Goal: Download file/media

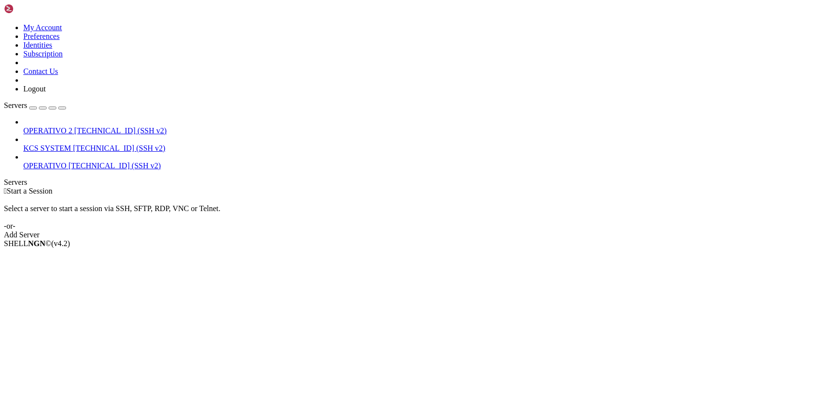
click at [47, 144] on span "KCS SYSTEM" at bounding box center [47, 148] width 48 height 8
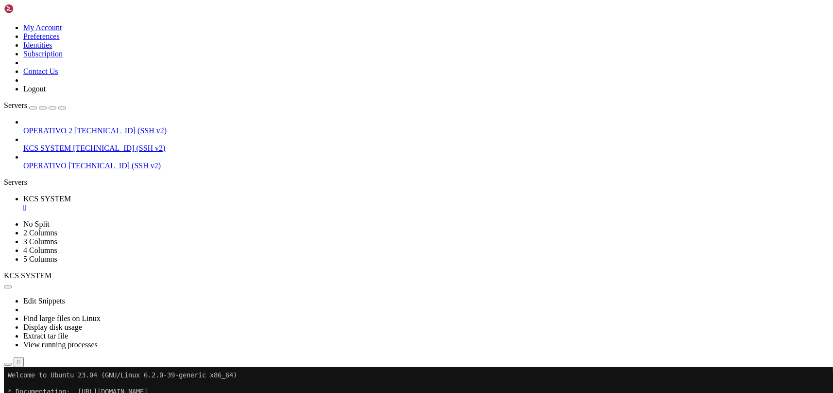
click at [8, 364] on icon "button" at bounding box center [8, 364] width 0 height 0
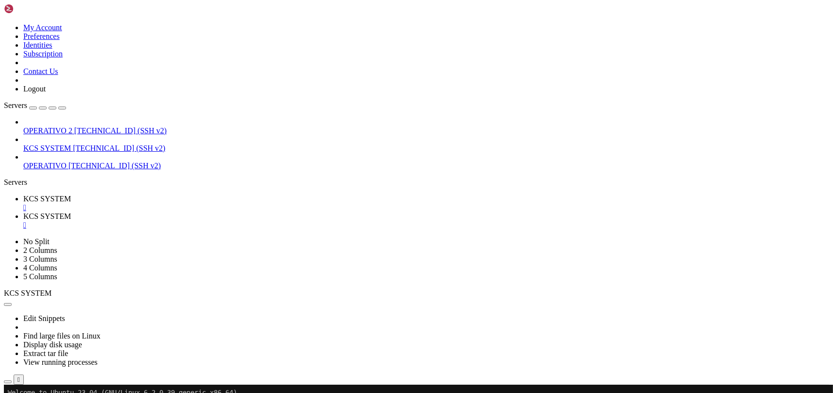
type input "/home/ubuntu/31-app-odoo2/instance"
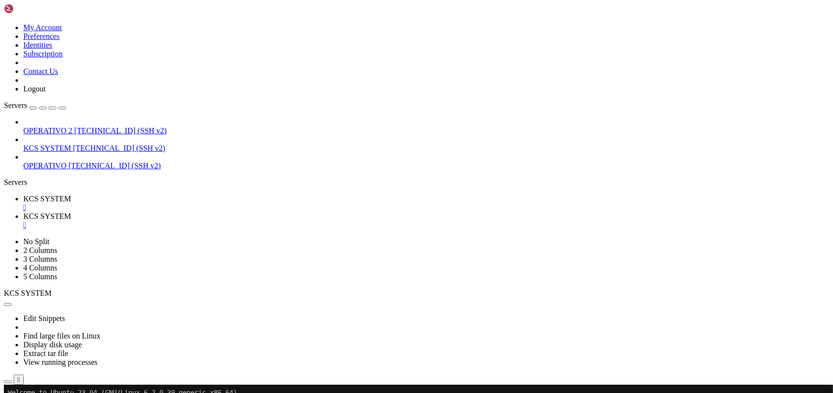
click at [261, 221] on div "" at bounding box center [426, 225] width 806 height 9
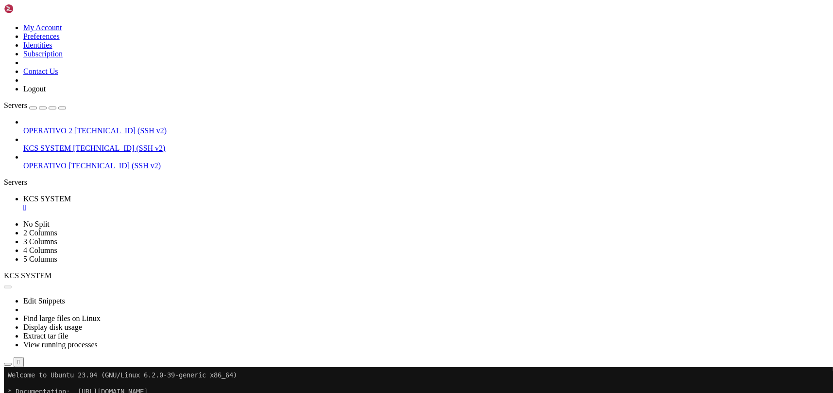
click at [187, 203] on div "" at bounding box center [426, 207] width 806 height 9
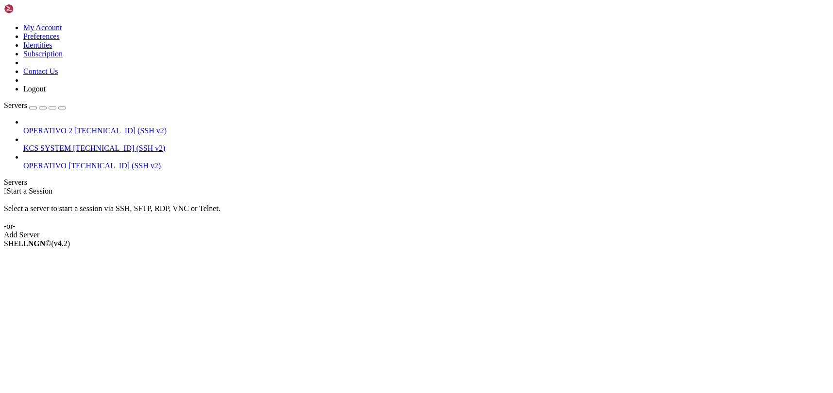
click at [71, 144] on span "KCS SYSTEM" at bounding box center [47, 148] width 48 height 8
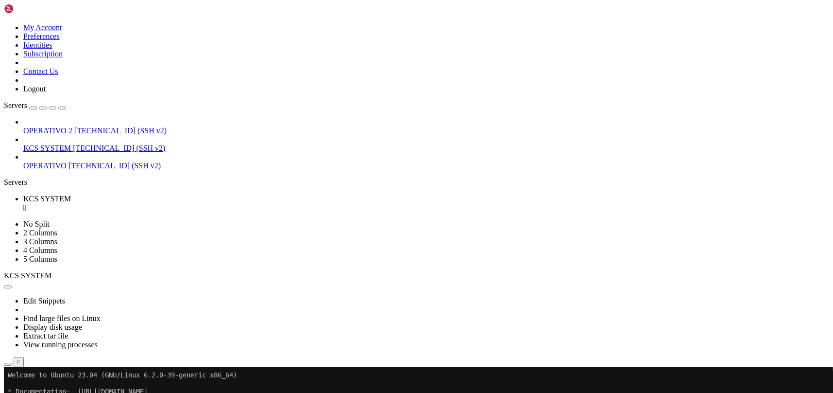
click at [12, 362] on button "button" at bounding box center [8, 363] width 8 height 3
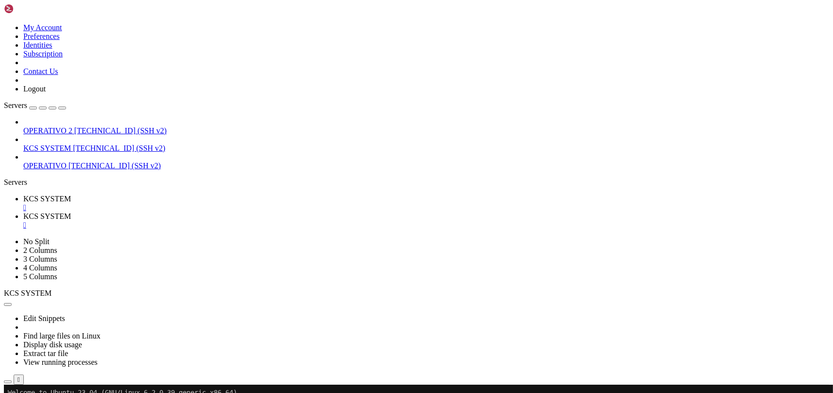
scroll to position [65, 0]
type input "/home/ubuntu/31-app-odoo2"
